Goal: Register for event/course

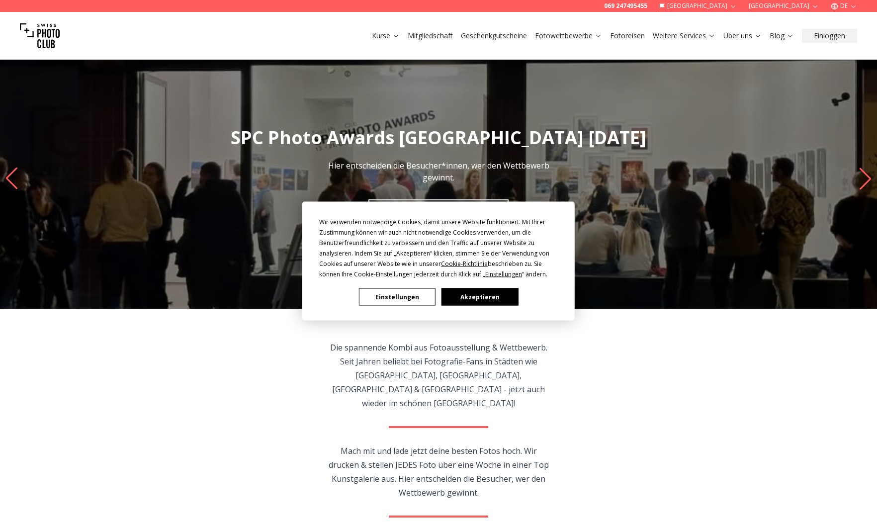
click at [487, 303] on button "Akzeptieren" at bounding box center [479, 296] width 77 height 17
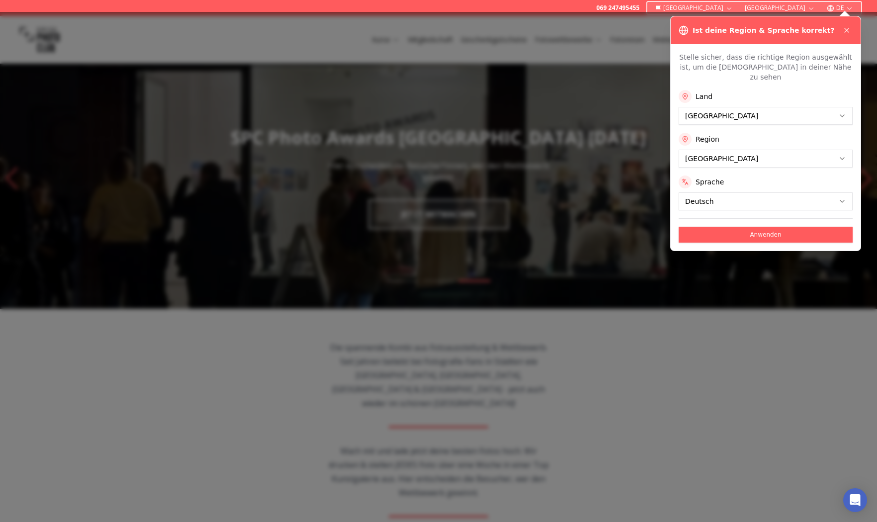
click at [731, 229] on button "Anwenden" at bounding box center [765, 235] width 174 height 16
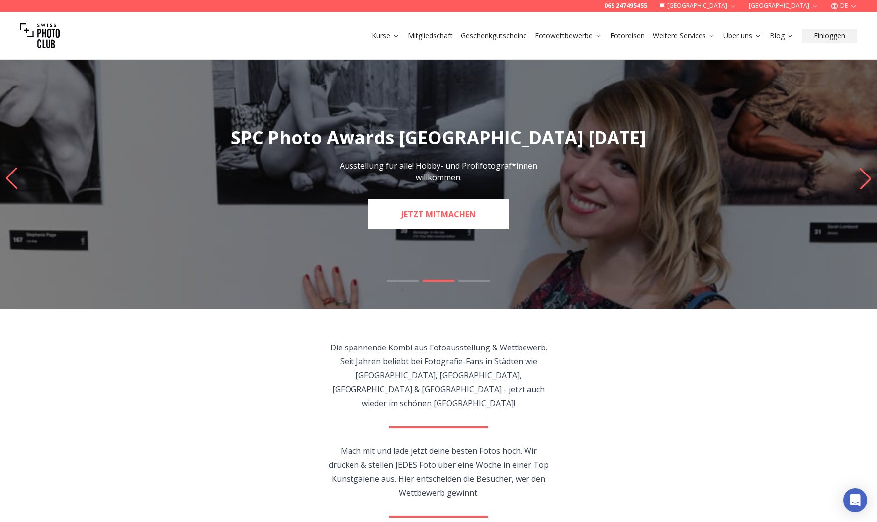
click at [430, 215] on link "JETZT MITMACHEN" at bounding box center [438, 214] width 140 height 30
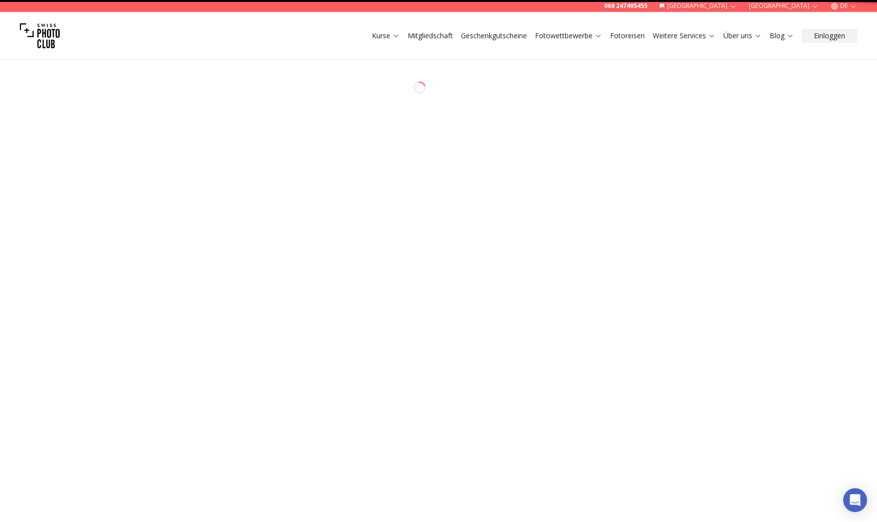
select select "*******"
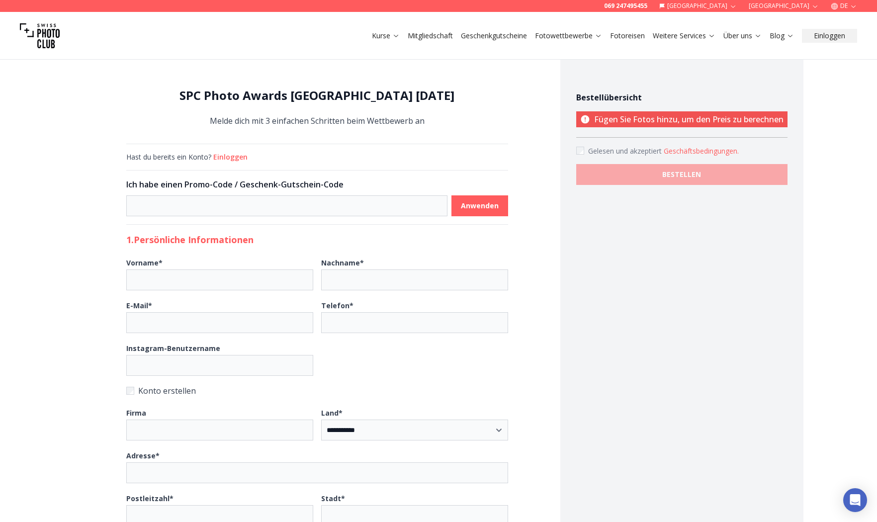
scroll to position [1, 0]
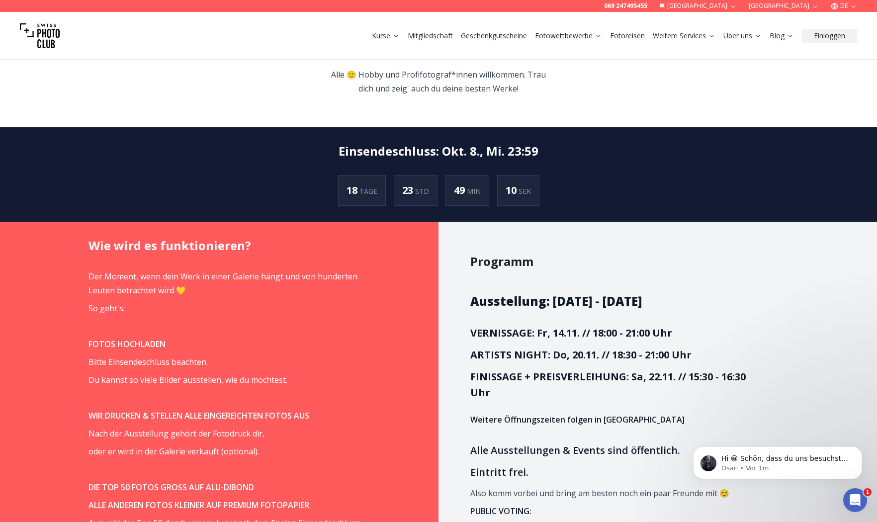
scroll to position [490, 0]
